Goal: Task Accomplishment & Management: Manage account settings

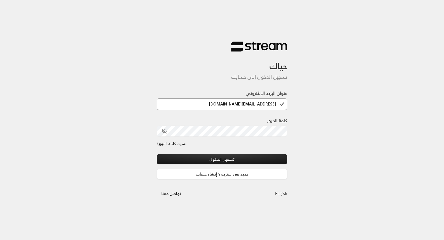
scroll to position [0, -5]
type input "[EMAIL_ADDRESS][DOMAIN_NAME]"
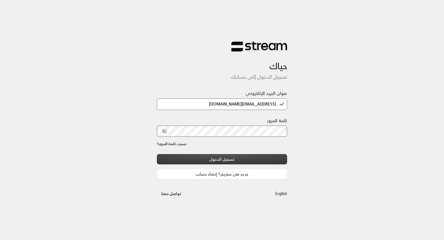
click at [284, 158] on button "تسجيل الدخول" at bounding box center [222, 159] width 131 height 10
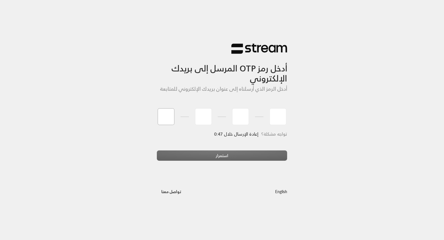
type input "9"
type input "3"
type input "6"
